Goal: Find specific page/section: Find specific page/section

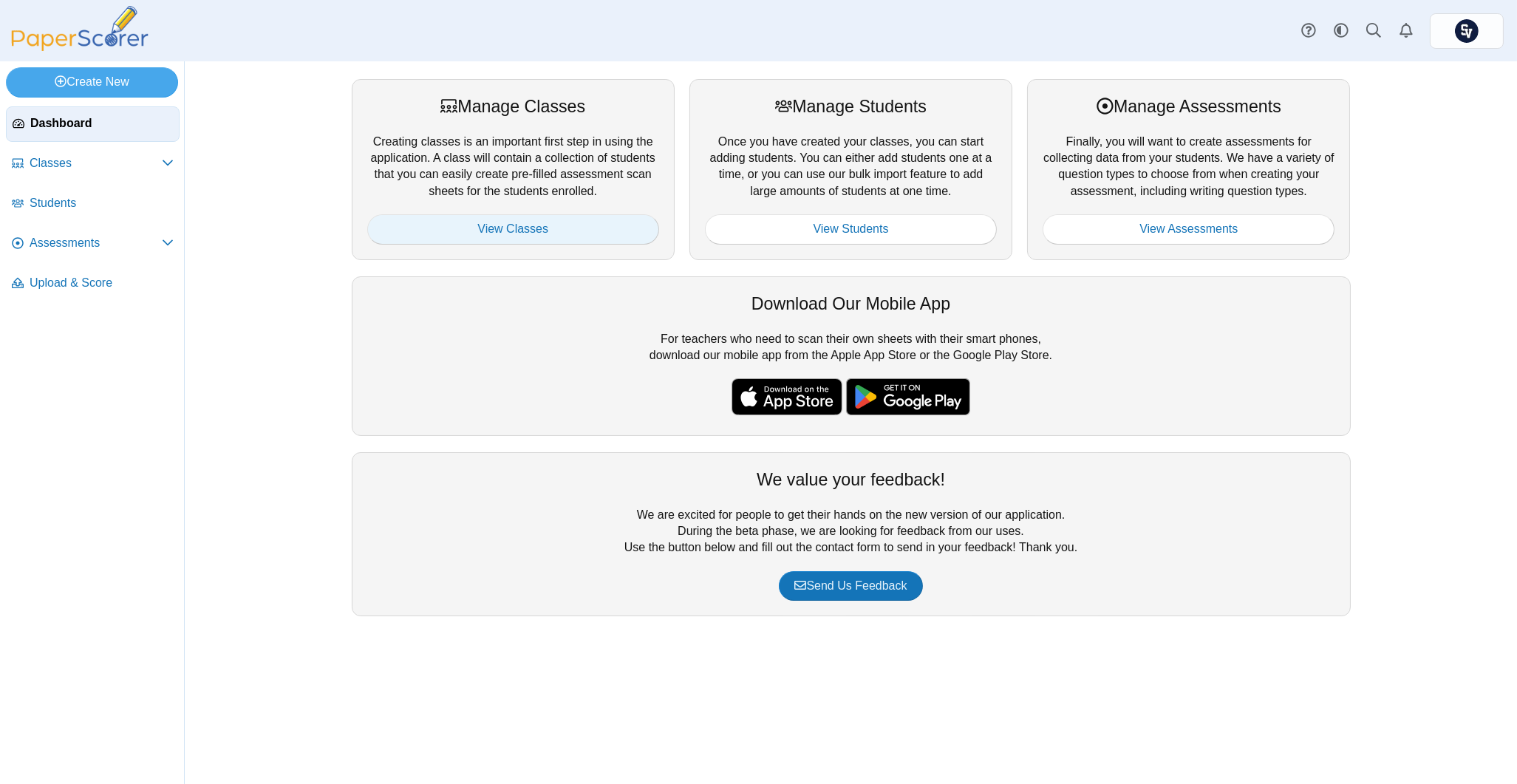
click at [520, 232] on link "View Classes" at bounding box center [513, 229] width 292 height 30
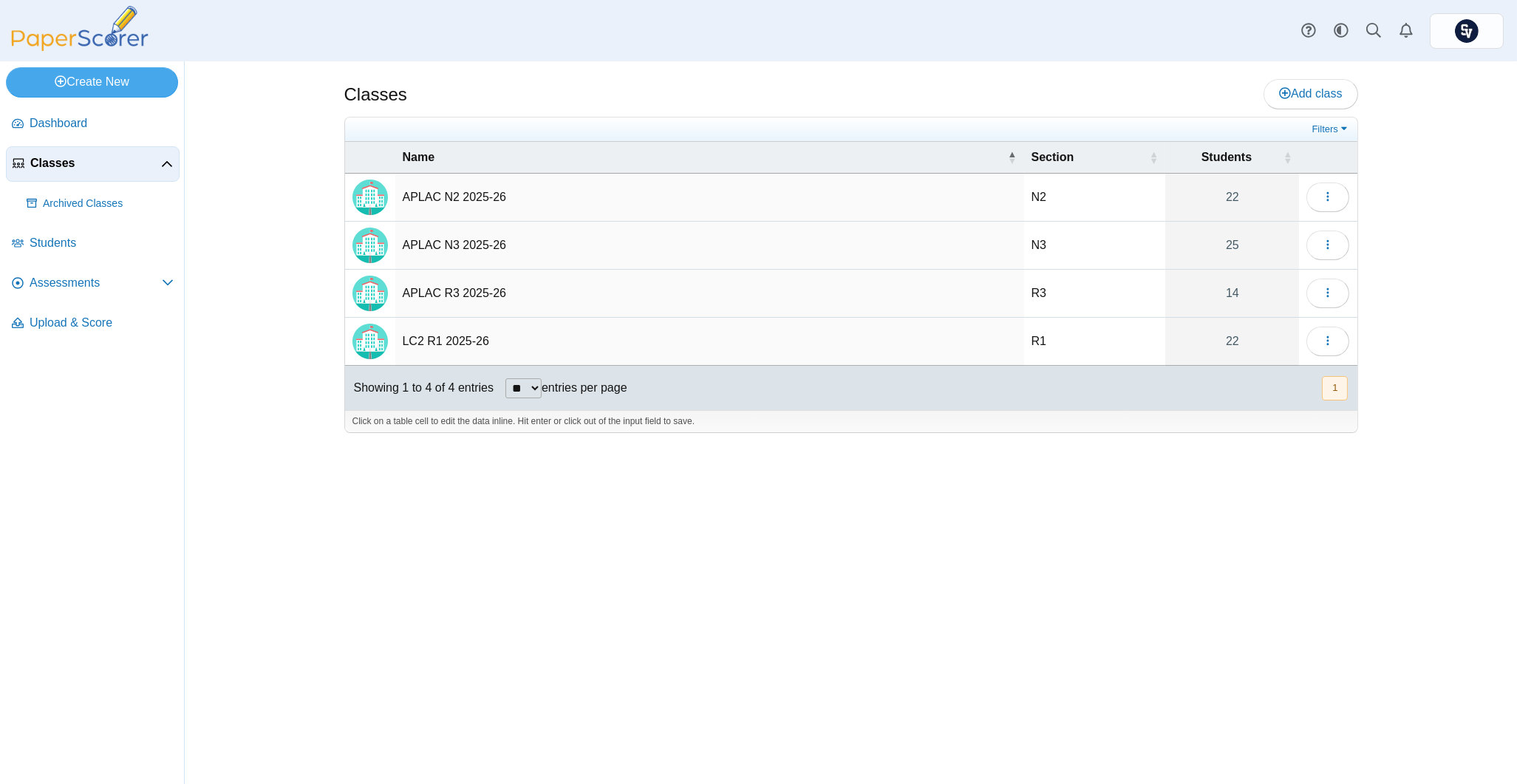
click at [461, 340] on td "LC2 R1 2025-26" at bounding box center [709, 341] width 629 height 48
click at [1325, 331] on button "button" at bounding box center [1328, 341] width 43 height 30
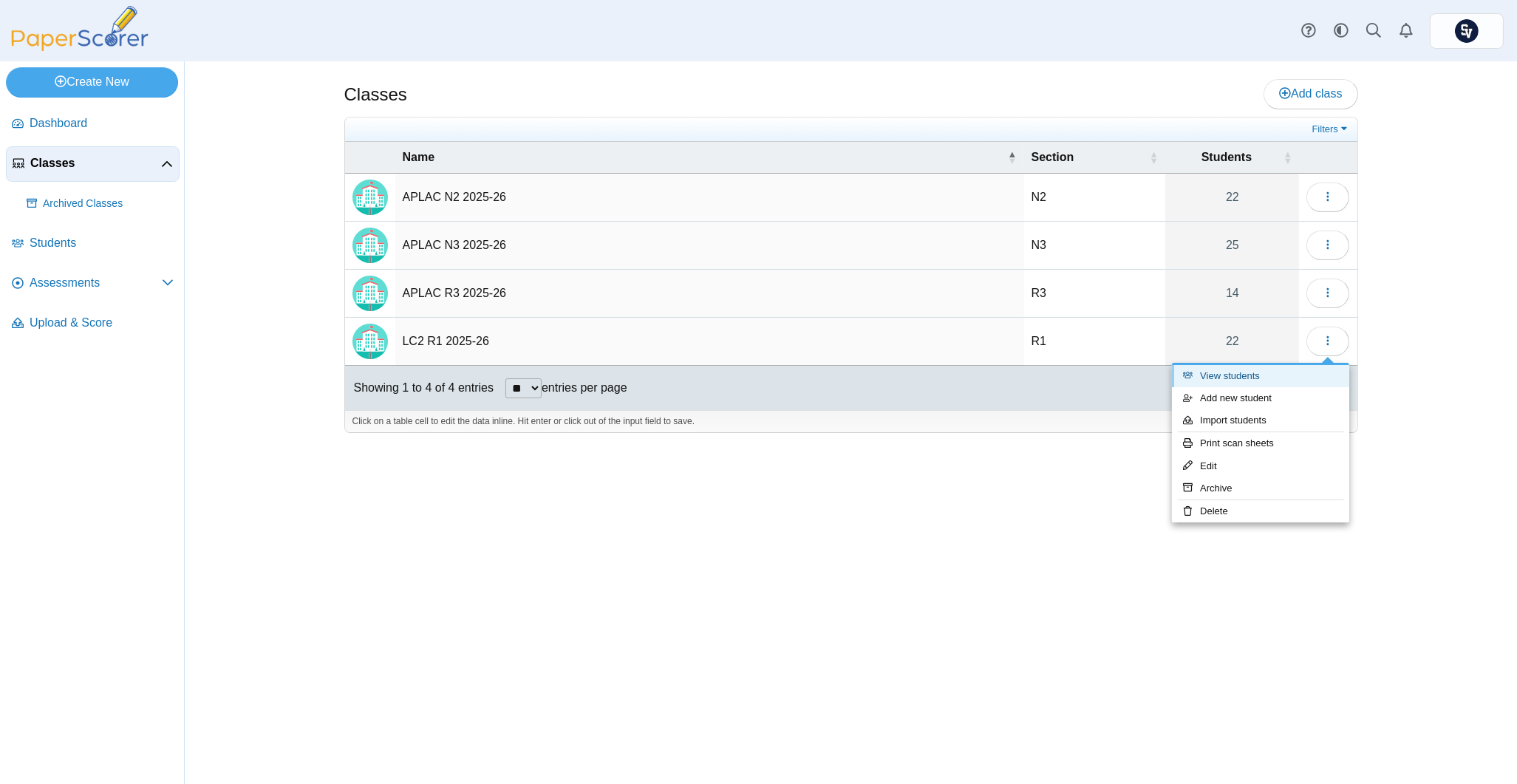
click at [1203, 376] on link "View students" at bounding box center [1260, 375] width 177 height 22
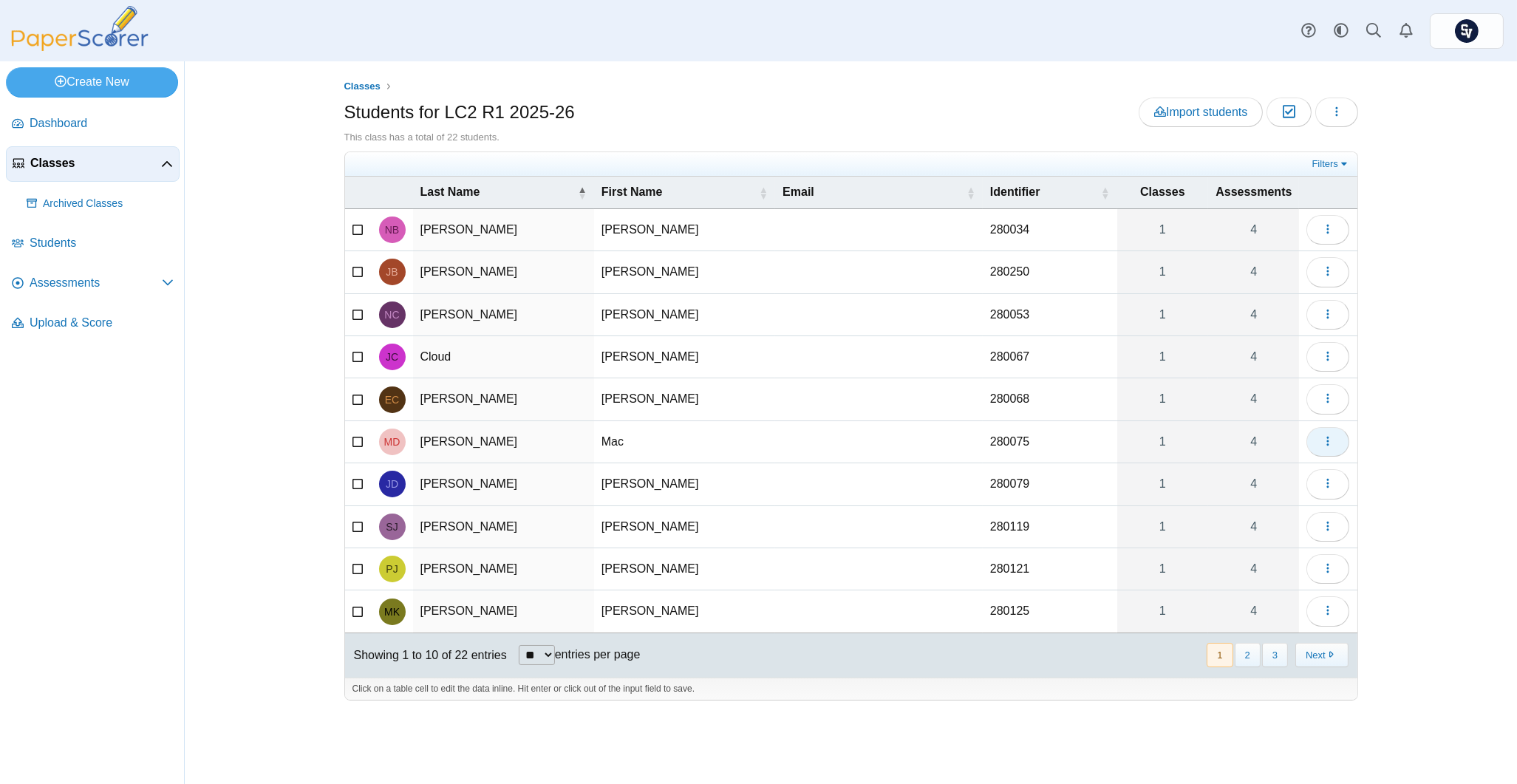
click at [1327, 447] on icon "button" at bounding box center [1327, 441] width 12 height 12
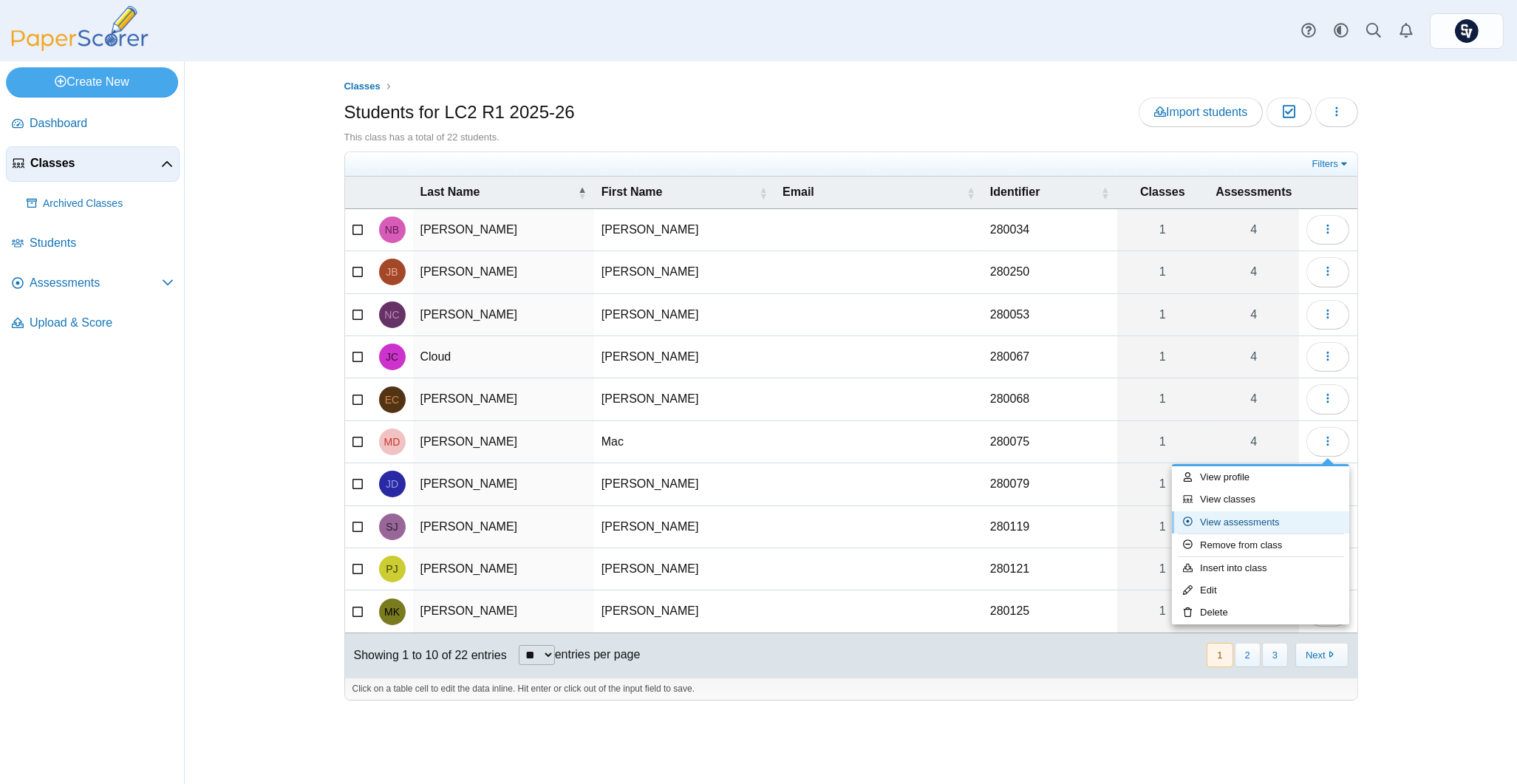
click at [1312, 525] on link "View assessments" at bounding box center [1260, 522] width 177 height 22
